Goal: Information Seeking & Learning: Learn about a topic

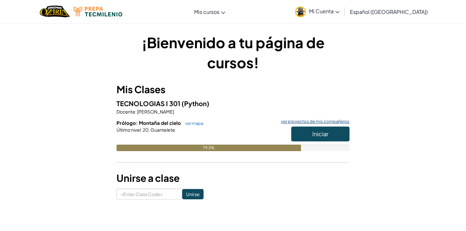
click at [304, 123] on link "ver proyectos de mis compañeros" at bounding box center [314, 121] width 72 height 4
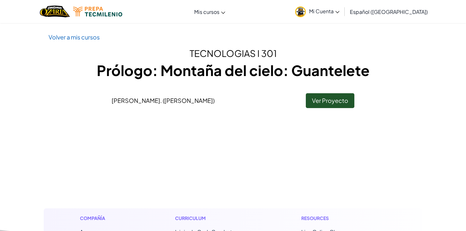
click at [330, 101] on link "Ver Proyecto" at bounding box center [330, 100] width 49 height 15
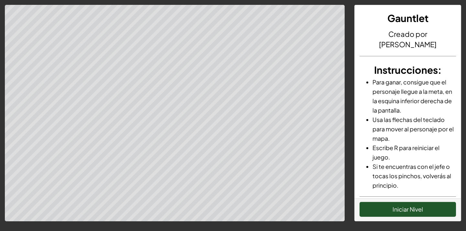
scroll to position [2, 0]
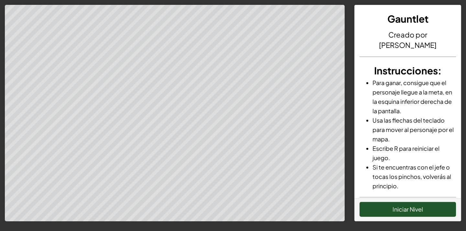
click at [423, 209] on button "Iniciar Nivel" at bounding box center [408, 209] width 96 height 15
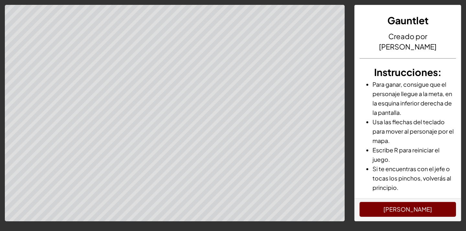
click at [416, 215] on button "[PERSON_NAME]" at bounding box center [408, 209] width 96 height 15
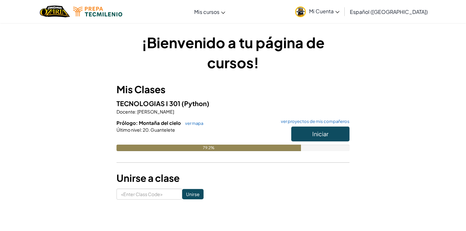
click at [330, 134] on button "Iniciar" at bounding box center [320, 134] width 58 height 15
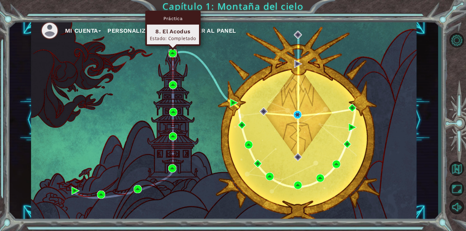
click at [172, 54] on img at bounding box center [173, 53] width 8 height 8
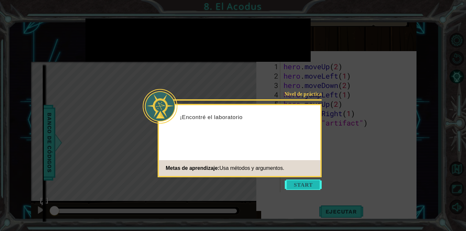
click at [308, 186] on button "Start" at bounding box center [303, 185] width 37 height 10
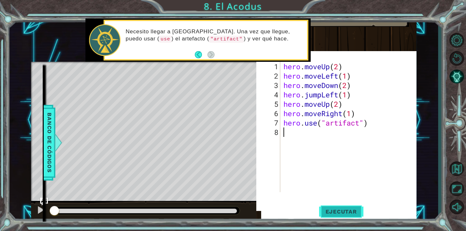
click at [352, 216] on button "Ejecutar" at bounding box center [341, 212] width 44 height 20
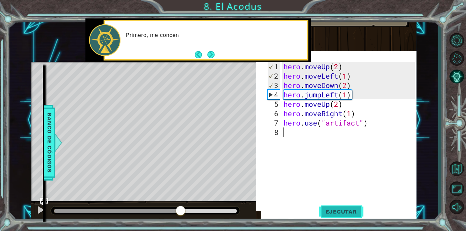
drag, startPoint x: 61, startPoint y: 209, endPoint x: 319, endPoint y: 209, distance: 258.9
click at [309, 211] on div "1 ההההההההההההההההההההההההההההההההההההההההההההההההההההההההההההההההההההההההההההה…" at bounding box center [223, 119] width 385 height 203
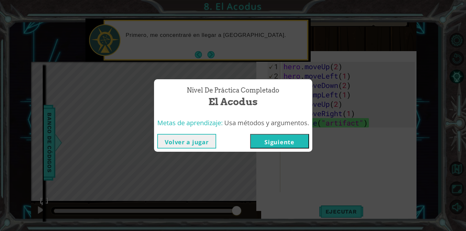
click at [294, 140] on button "Siguiente" at bounding box center [279, 141] width 59 height 15
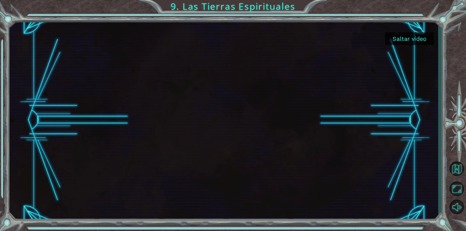
click at [404, 39] on button "Saltar video" at bounding box center [409, 38] width 49 height 13
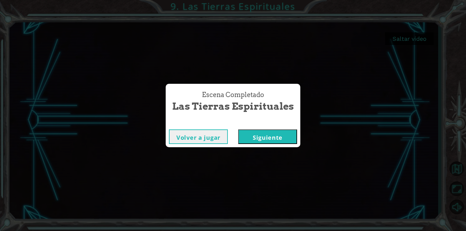
click at [266, 133] on button "Siguiente" at bounding box center [267, 136] width 59 height 15
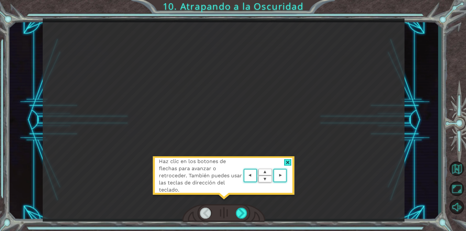
click at [289, 161] on div at bounding box center [287, 162] width 7 height 7
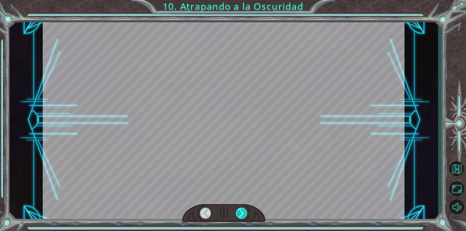
click at [244, 213] on div at bounding box center [241, 213] width 11 height 11
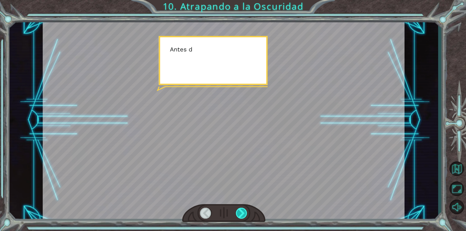
click at [244, 213] on div at bounding box center [241, 213] width 11 height 11
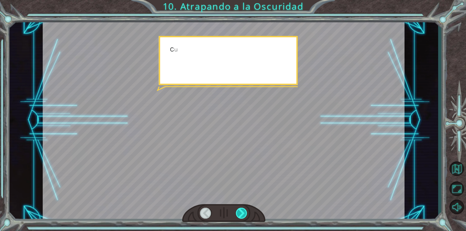
click at [244, 213] on div at bounding box center [241, 213] width 11 height 11
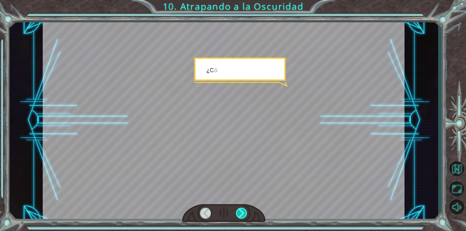
click at [244, 213] on div at bounding box center [241, 213] width 11 height 11
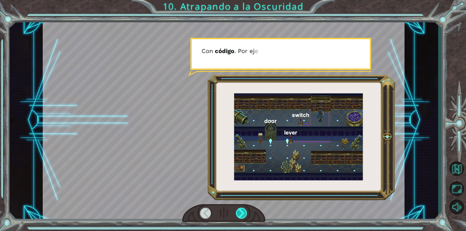
click at [244, 213] on div at bounding box center [241, 213] width 11 height 11
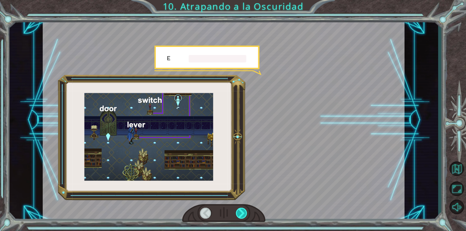
click at [244, 213] on div at bounding box center [241, 213] width 11 height 11
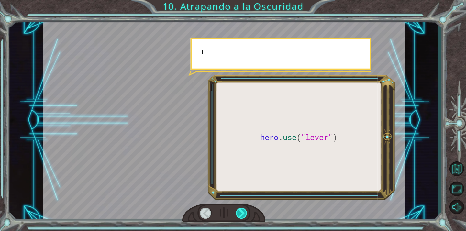
click at [244, 213] on div at bounding box center [241, 213] width 11 height 11
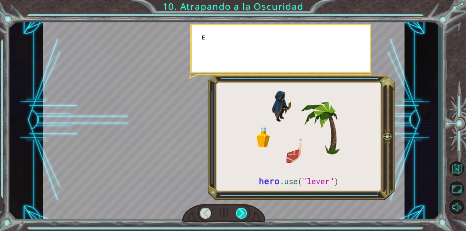
click at [244, 213] on div at bounding box center [241, 213] width 11 height 11
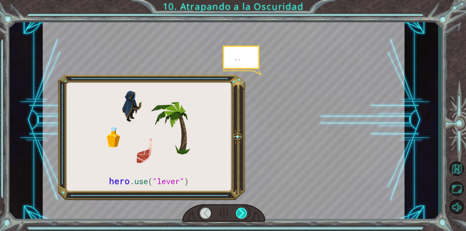
click at [244, 213] on div at bounding box center [241, 213] width 11 height 11
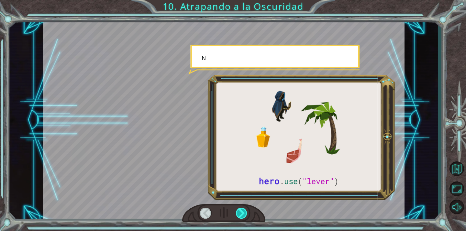
click at [244, 213] on div at bounding box center [241, 213] width 11 height 11
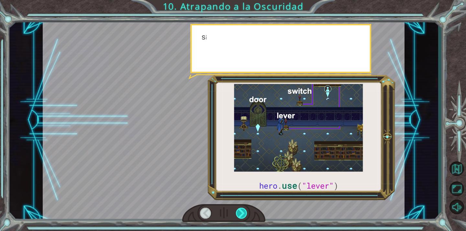
click at [244, 213] on div at bounding box center [241, 213] width 11 height 11
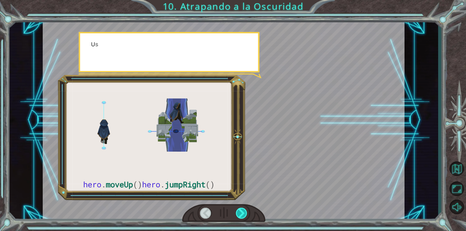
click at [244, 213] on div at bounding box center [241, 213] width 11 height 11
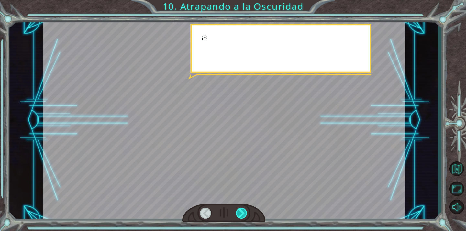
click at [244, 213] on div at bounding box center [241, 213] width 11 height 11
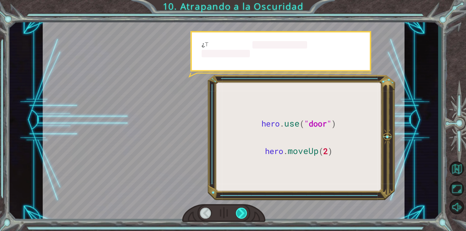
click at [244, 213] on div at bounding box center [241, 213] width 11 height 11
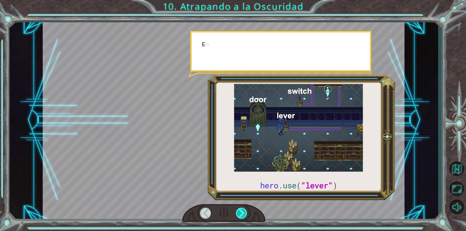
click at [244, 213] on div at bounding box center [241, 213] width 11 height 11
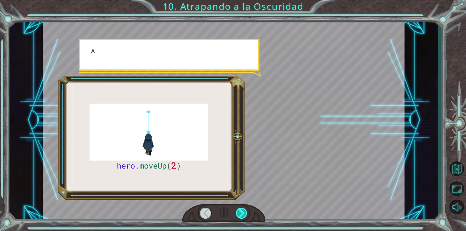
click at [244, 213] on div at bounding box center [241, 213] width 11 height 11
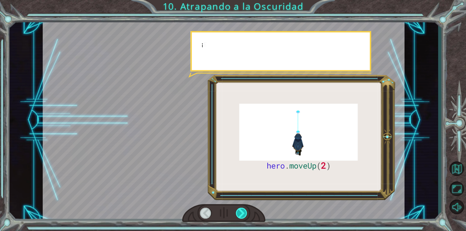
click at [244, 213] on div at bounding box center [241, 213] width 11 height 11
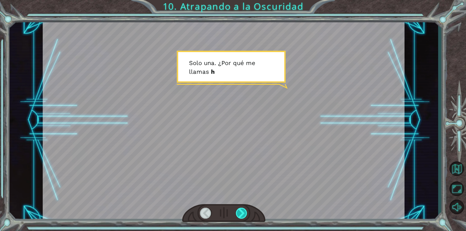
click at [244, 213] on div at bounding box center [241, 213] width 11 height 11
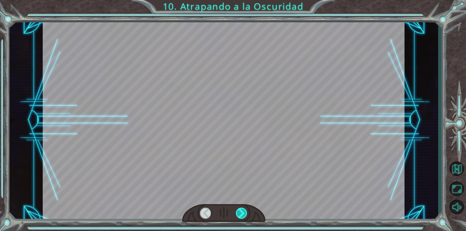
click at [244, 213] on div at bounding box center [241, 213] width 11 height 11
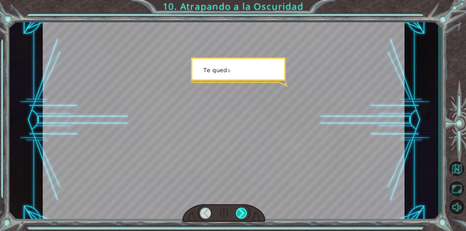
click at [244, 212] on div at bounding box center [241, 213] width 11 height 11
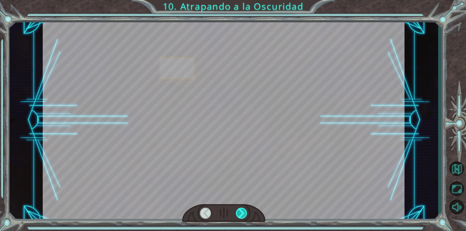
click at [244, 212] on div at bounding box center [241, 213] width 11 height 11
click at [244, 213] on div at bounding box center [241, 213] width 11 height 11
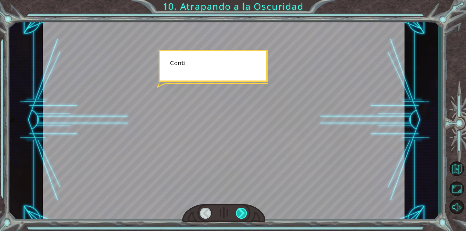
click at [244, 213] on div at bounding box center [241, 213] width 11 height 11
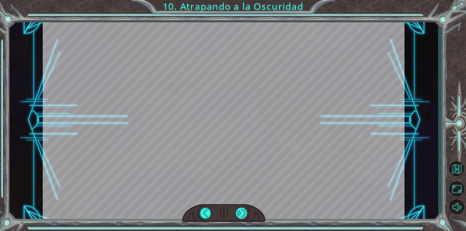
click at [244, 0] on div "hero . moveUp ( 2 ) A n t e s d e a t r a p a r a l a O s c u r i d a d c o n c…" at bounding box center [233, 0] width 466 height 0
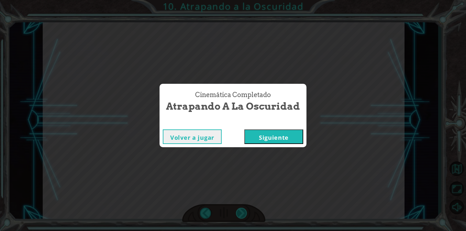
click at [244, 213] on div "Cinemática Completado Atrapando a la Oscuridad Volver a jugar [GEOGRAPHIC_DATA]" at bounding box center [233, 115] width 466 height 231
click at [262, 136] on button "Siguiente" at bounding box center [273, 136] width 59 height 15
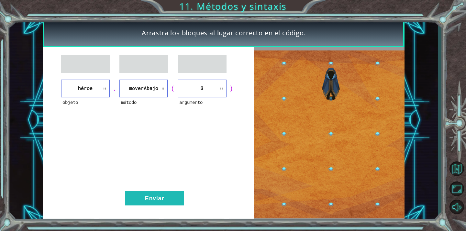
click at [143, 206] on div "objeto héroe . método moverAbajo ( argumento 3 ) Enviar" at bounding box center [148, 134] width 211 height 175
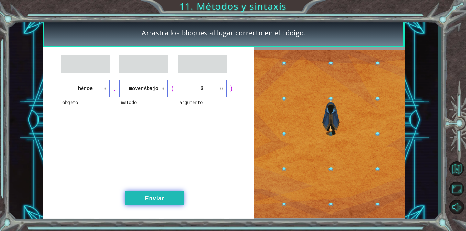
click at [159, 199] on button "Enviar" at bounding box center [154, 198] width 59 height 15
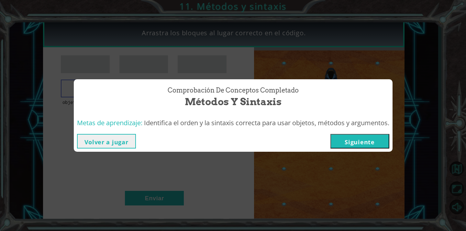
click at [359, 138] on button "Siguiente" at bounding box center [359, 141] width 59 height 15
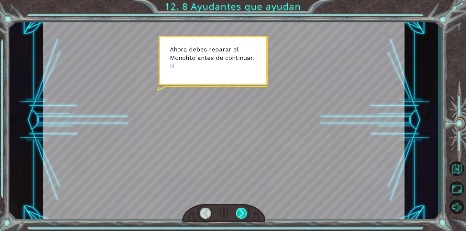
click at [242, 209] on div at bounding box center [241, 213] width 11 height 11
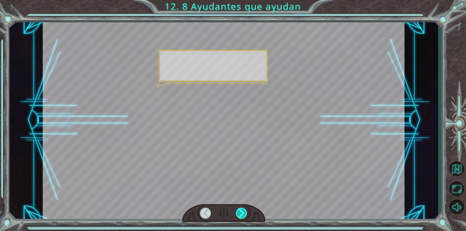
click at [242, 209] on div at bounding box center [241, 213] width 11 height 11
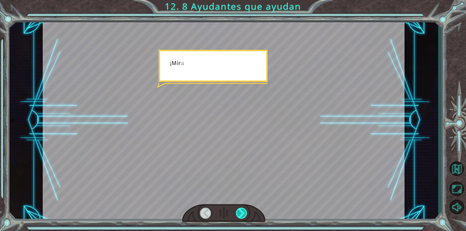
click at [242, 209] on div at bounding box center [241, 213] width 11 height 11
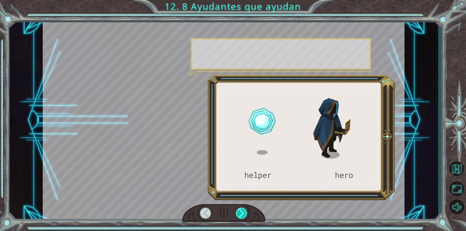
click at [242, 209] on div at bounding box center [241, 213] width 11 height 11
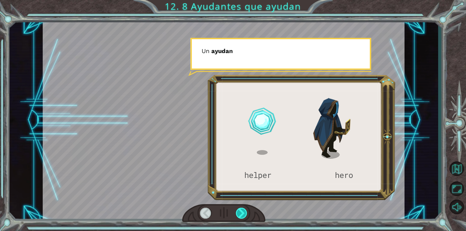
click at [242, 209] on div at bounding box center [241, 213] width 11 height 11
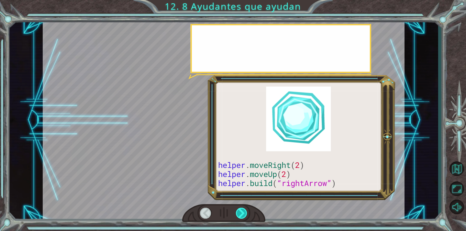
click at [242, 209] on div at bounding box center [241, 213] width 11 height 11
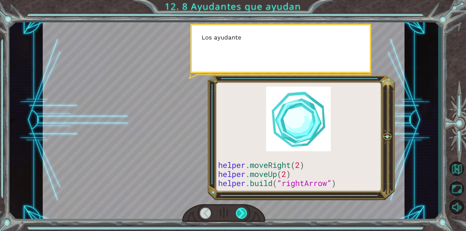
click at [242, 209] on div at bounding box center [241, 213] width 11 height 11
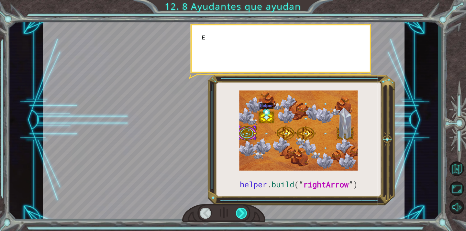
click at [242, 209] on div at bounding box center [241, 213] width 11 height 11
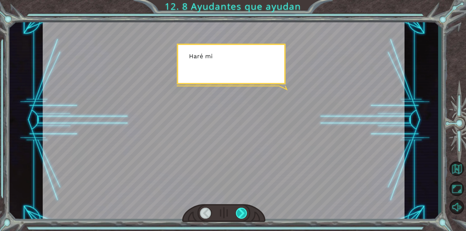
click at [242, 209] on div at bounding box center [241, 213] width 11 height 11
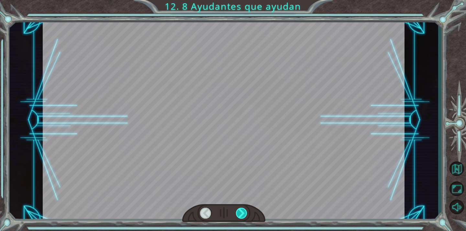
click at [242, 210] on div at bounding box center [241, 213] width 11 height 11
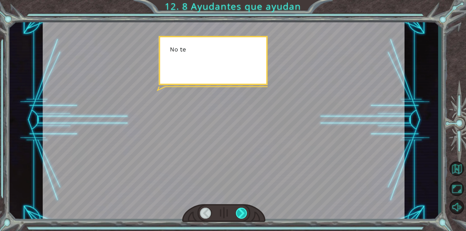
click at [242, 210] on div at bounding box center [241, 213] width 11 height 11
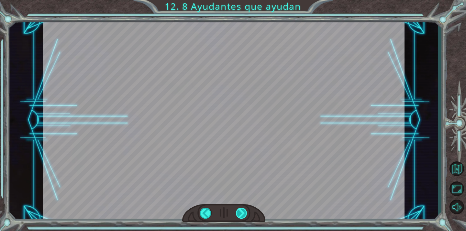
click at [242, 210] on div at bounding box center [241, 213] width 11 height 11
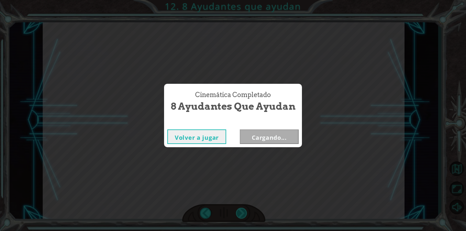
click at [242, 210] on div "Cinemática Completado 8 Ayudantes que ayudan Volver a jugar Cargando..." at bounding box center [233, 115] width 466 height 231
click at [242, 210] on div "Cinemática Completado 8 Ayudantes que ayudan Volver a jugar [GEOGRAPHIC_DATA]" at bounding box center [233, 115] width 466 height 231
click at [263, 137] on button "Siguiente" at bounding box center [269, 136] width 59 height 15
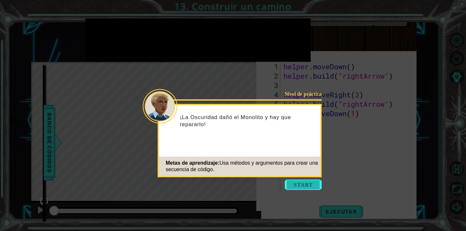
click at [313, 186] on button "Start" at bounding box center [303, 185] width 37 height 10
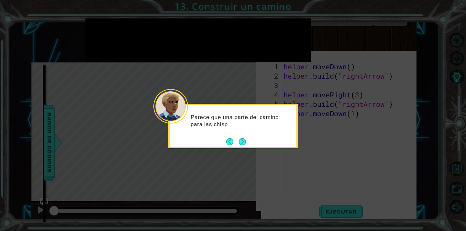
click at [243, 147] on div "Parece que una parte del camino para las chisp" at bounding box center [232, 126] width 129 height 44
click at [243, 147] on div "Parece que una parte del camino para las chispas de e" at bounding box center [232, 126] width 129 height 44
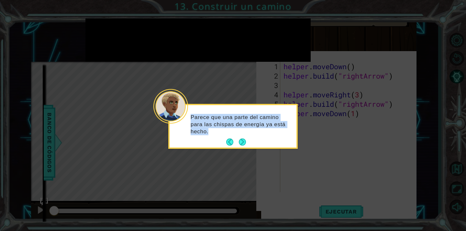
click at [243, 147] on footer at bounding box center [236, 142] width 20 height 10
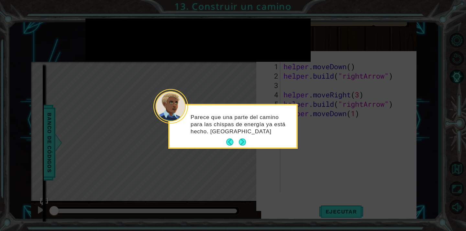
click at [243, 147] on footer at bounding box center [236, 142] width 20 height 10
click at [244, 147] on button "Next" at bounding box center [242, 142] width 9 height 9
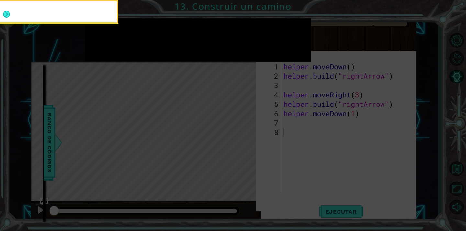
scroll to position [3, 0]
click at [244, 147] on icon at bounding box center [233, 44] width 466 height 374
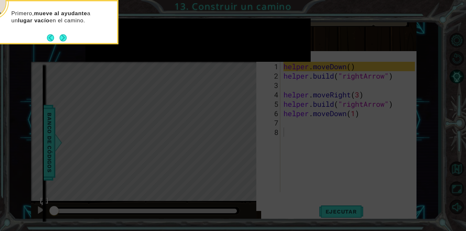
click at [248, 141] on icon at bounding box center [233, 42] width 466 height 377
click at [59, 41] on button "Back" at bounding box center [53, 37] width 13 height 7
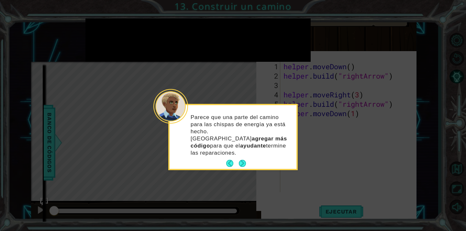
click at [59, 41] on icon at bounding box center [233, 115] width 466 height 231
click at [243, 159] on button "Next" at bounding box center [242, 163] width 8 height 8
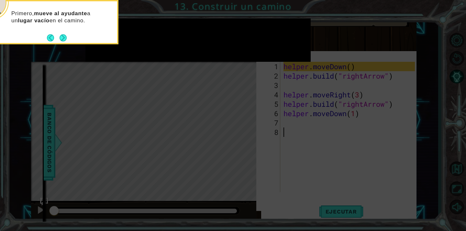
click at [243, 151] on icon at bounding box center [233, 42] width 466 height 377
click at [60, 37] on button "Next" at bounding box center [63, 38] width 8 height 8
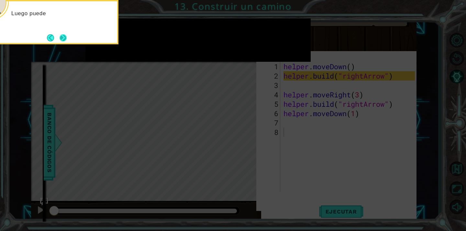
click at [65, 37] on button "Next" at bounding box center [63, 37] width 7 height 7
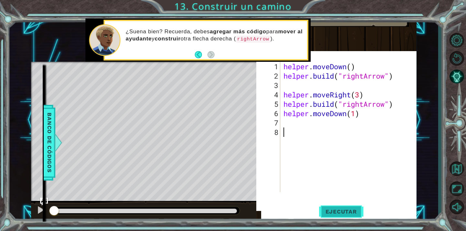
click at [342, 213] on span "Ejecutar" at bounding box center [341, 211] width 44 height 6
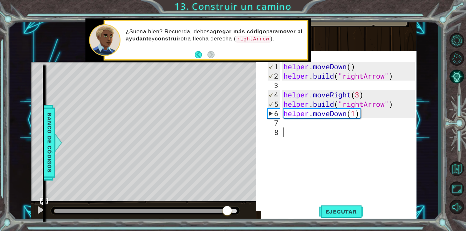
drag, startPoint x: 61, startPoint y: 212, endPoint x: 227, endPoint y: 226, distance: 167.3
click at [227, 226] on div "1 ההההההההההההההההההההההההההההההההההההההההההההההההההההההההההההההההההההההההההההה…" at bounding box center [233, 115] width 466 height 231
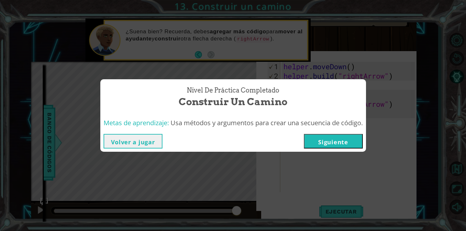
click at [332, 141] on button "Siguiente" at bounding box center [333, 141] width 59 height 15
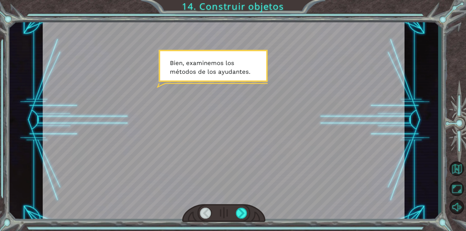
click at [236, 212] on div at bounding box center [223, 213] width 83 height 18
click at [240, 212] on div at bounding box center [241, 213] width 11 height 11
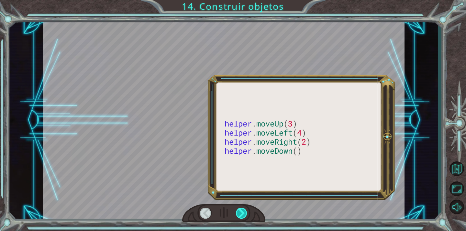
click at [240, 212] on div at bounding box center [241, 213] width 11 height 11
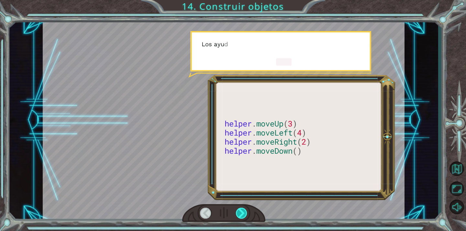
click at [240, 212] on div at bounding box center [241, 213] width 11 height 11
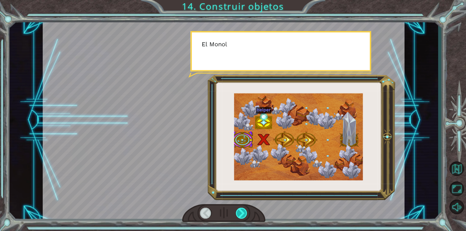
click at [240, 212] on div at bounding box center [241, 213] width 11 height 11
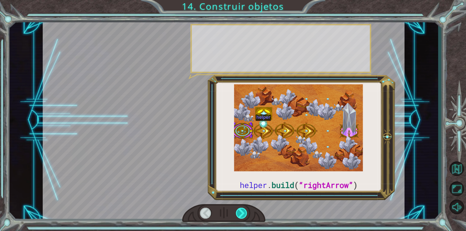
click at [240, 212] on div at bounding box center [241, 213] width 11 height 11
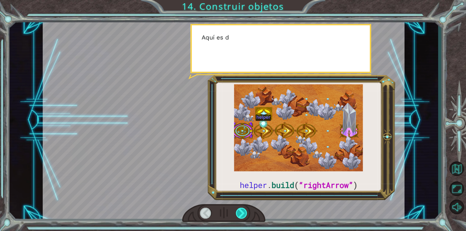
click at [240, 212] on div at bounding box center [241, 213] width 11 height 11
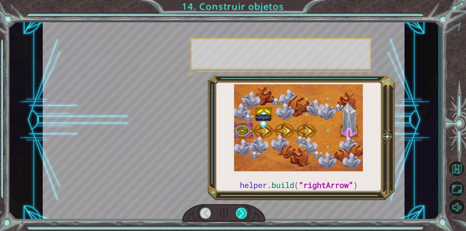
click at [240, 212] on div at bounding box center [241, 213] width 11 height 11
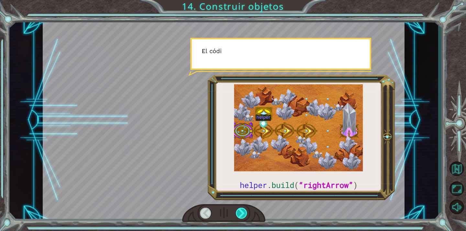
click at [240, 212] on div at bounding box center [241, 213] width 11 height 11
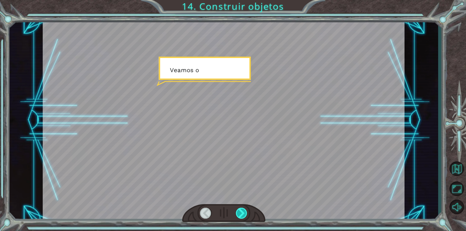
click at [240, 212] on div at bounding box center [241, 213] width 11 height 11
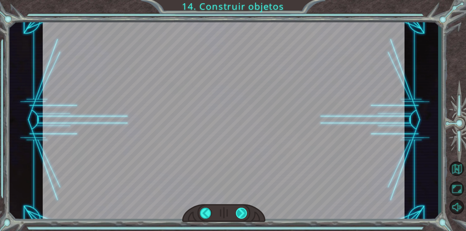
click at [240, 212] on div at bounding box center [241, 213] width 11 height 11
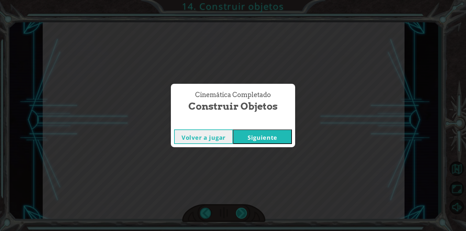
click at [240, 212] on div "Cinemática Completado Construir objetos Volver a jugar [GEOGRAPHIC_DATA]" at bounding box center [233, 115] width 466 height 231
click at [253, 135] on button "Siguiente" at bounding box center [262, 136] width 59 height 15
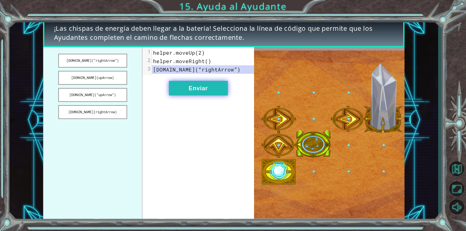
click at [190, 91] on button "Enviar" at bounding box center [198, 88] width 59 height 15
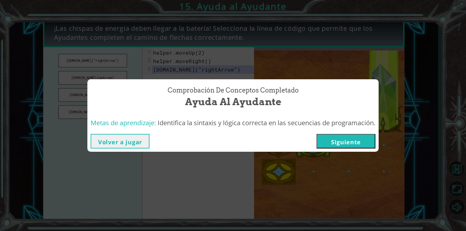
click at [334, 143] on button "Siguiente" at bounding box center [345, 141] width 59 height 15
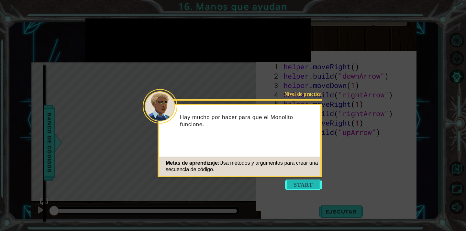
click at [299, 189] on button "Start" at bounding box center [303, 185] width 37 height 10
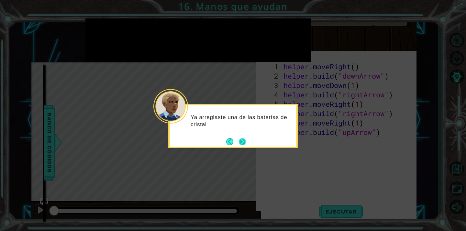
click at [240, 139] on button "Next" at bounding box center [241, 141] width 7 height 7
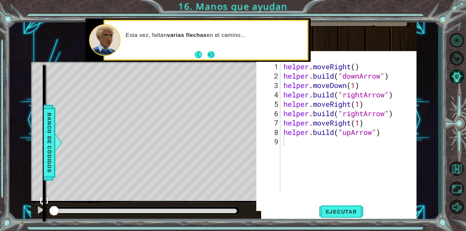
click at [211, 57] on button "Next" at bounding box center [211, 55] width 8 height 8
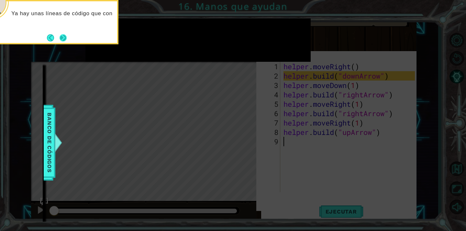
click at [64, 39] on button "Next" at bounding box center [63, 37] width 9 height 9
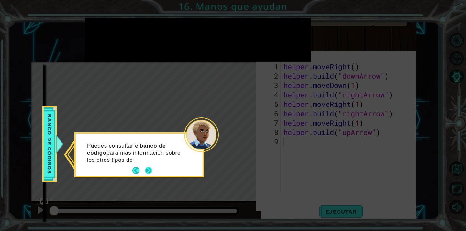
click at [150, 169] on button "Next" at bounding box center [149, 171] width 8 height 8
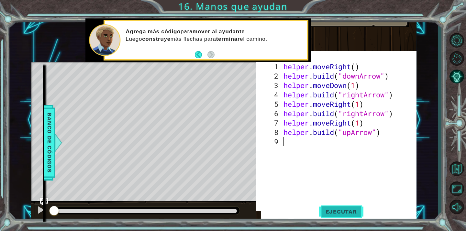
click at [355, 209] on span "Ejecutar" at bounding box center [341, 211] width 44 height 6
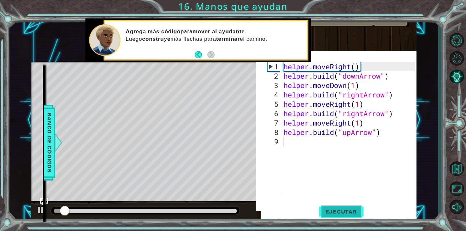
click at [355, 209] on span "Ejecutar" at bounding box center [341, 211] width 44 height 6
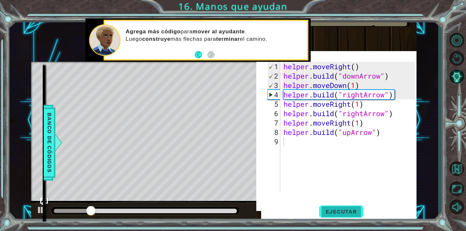
click at [353, 212] on span "Ejecutar" at bounding box center [341, 211] width 44 height 6
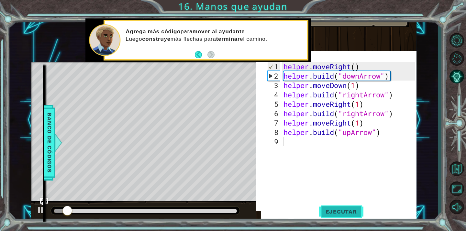
click at [353, 212] on span "Ejecutar" at bounding box center [341, 211] width 44 height 6
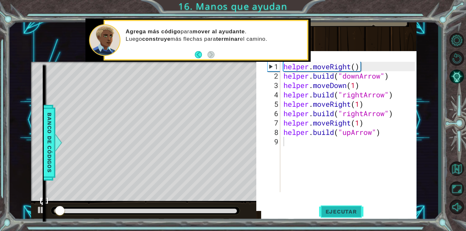
click at [353, 212] on span "Ejecutar" at bounding box center [341, 211] width 44 height 6
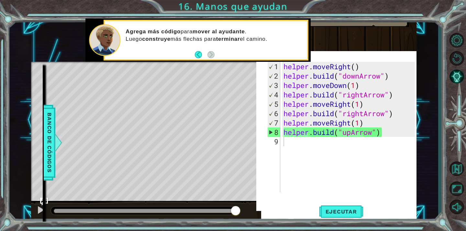
drag, startPoint x: 169, startPoint y: 210, endPoint x: 295, endPoint y: 247, distance: 131.6
click at [295, 231] on html "1 ההההההההההההההההההההההההההההההההההההההההההההההההההההההההההההההההההההההההההההה…" at bounding box center [233, 115] width 466 height 231
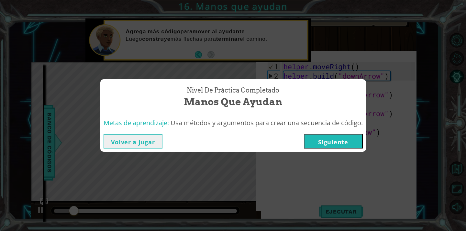
click at [326, 134] on button "Siguiente" at bounding box center [333, 141] width 59 height 15
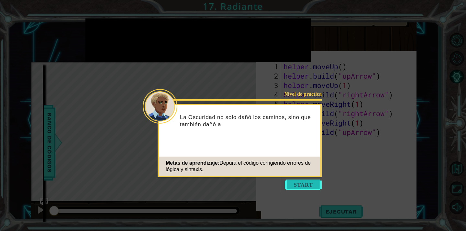
click at [310, 184] on button "Start" at bounding box center [303, 185] width 37 height 10
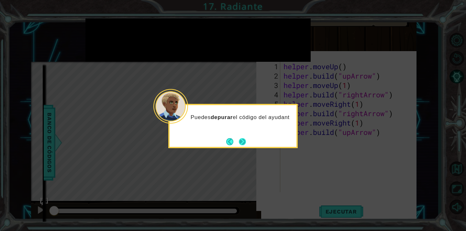
click at [243, 140] on button "Next" at bounding box center [241, 141] width 7 height 7
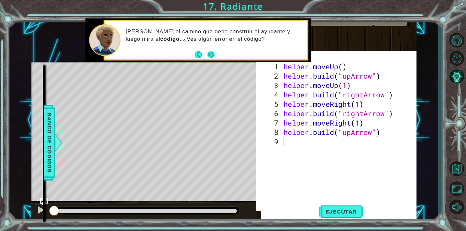
click at [211, 54] on button "Next" at bounding box center [210, 54] width 7 height 7
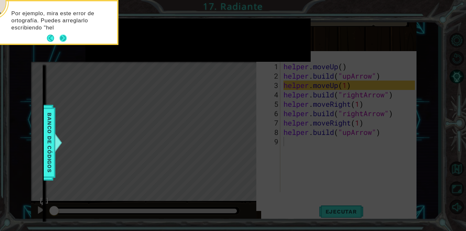
click at [65, 37] on button "Next" at bounding box center [62, 38] width 9 height 9
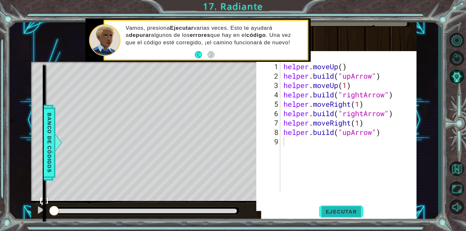
click at [348, 215] on span "Ejecutar" at bounding box center [341, 211] width 44 height 6
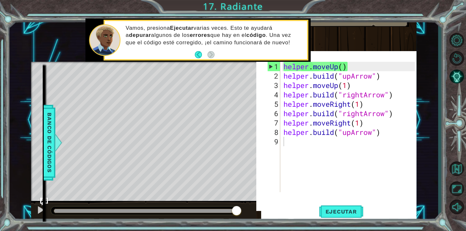
drag, startPoint x: 75, startPoint y: 210, endPoint x: 413, endPoint y: 257, distance: 340.7
click at [413, 231] on html "1 ההההההההההההההההההההההההההההההההההההההההההההההההההההההההההההההההההההההההההההה…" at bounding box center [233, 115] width 466 height 231
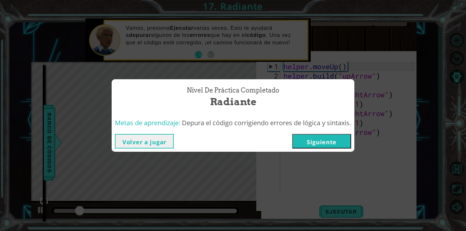
click at [318, 145] on button "Siguiente" at bounding box center [321, 141] width 59 height 15
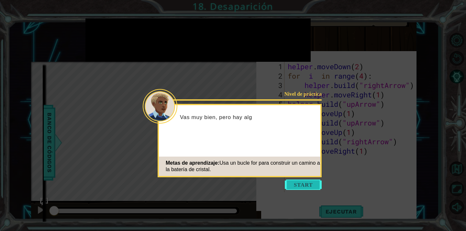
click at [305, 185] on button "Start" at bounding box center [303, 185] width 37 height 10
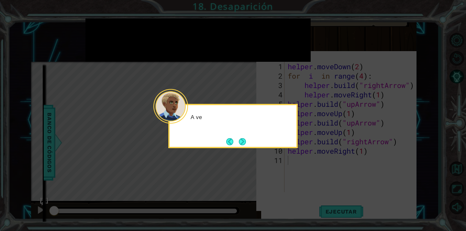
click at [305, 185] on icon at bounding box center [233, 115] width 466 height 231
click at [240, 140] on button "Next" at bounding box center [242, 141] width 9 height 9
